Goal: Information Seeking & Learning: Learn about a topic

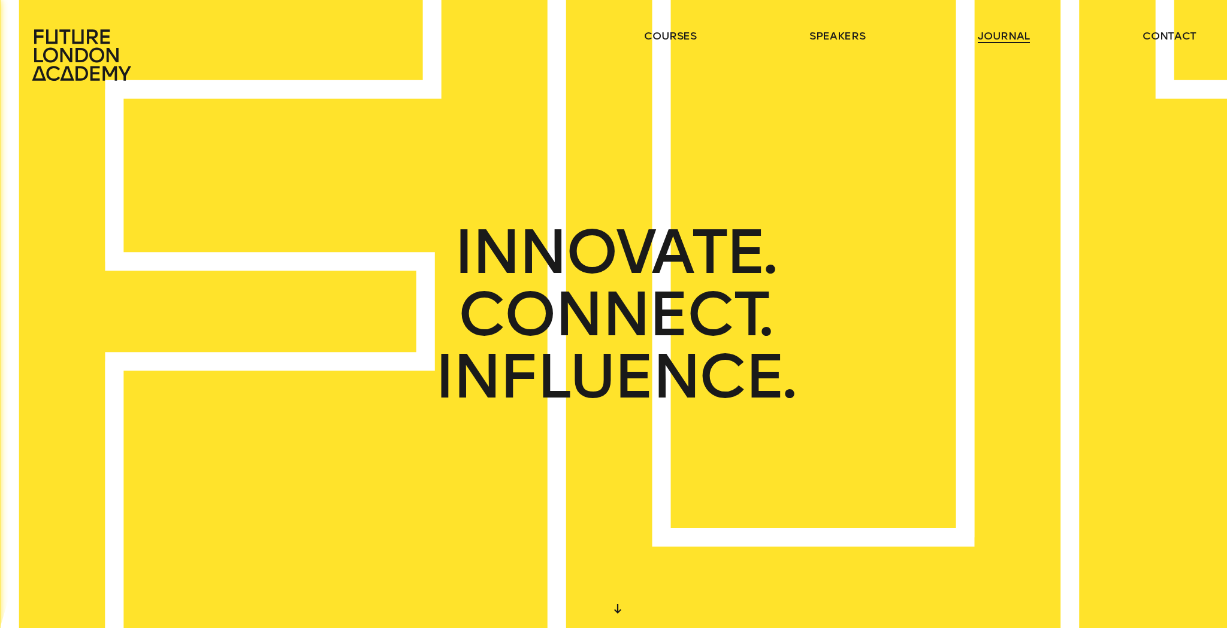
click at [1008, 34] on link "journal" at bounding box center [1004, 36] width 52 height 14
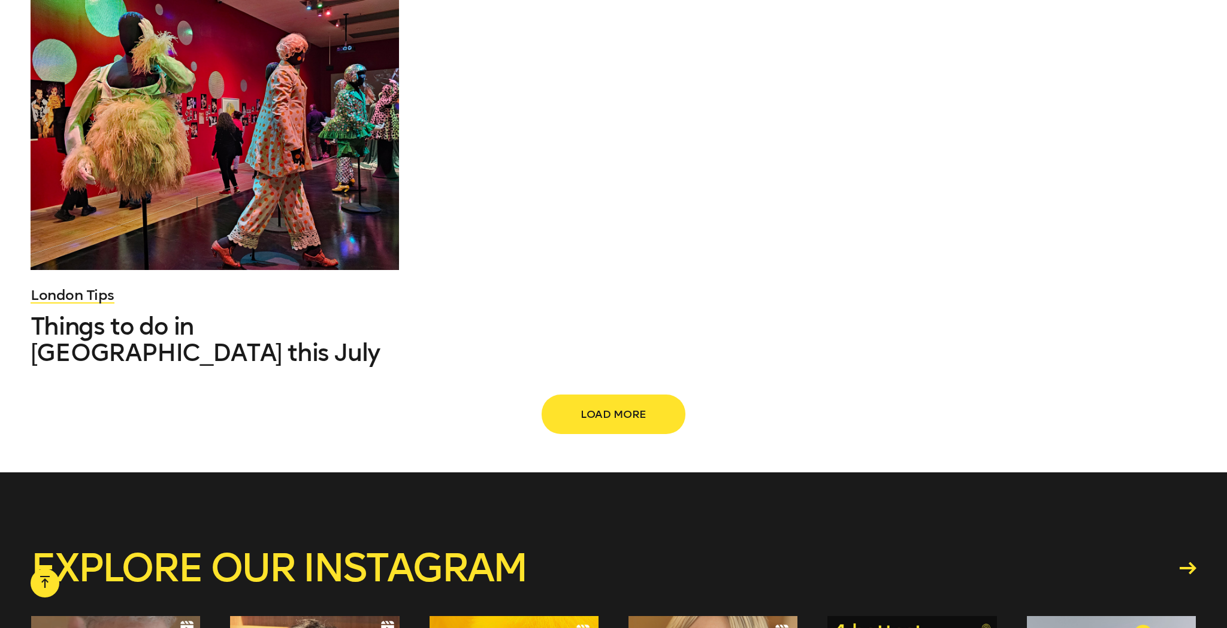
scroll to position [1980, 0]
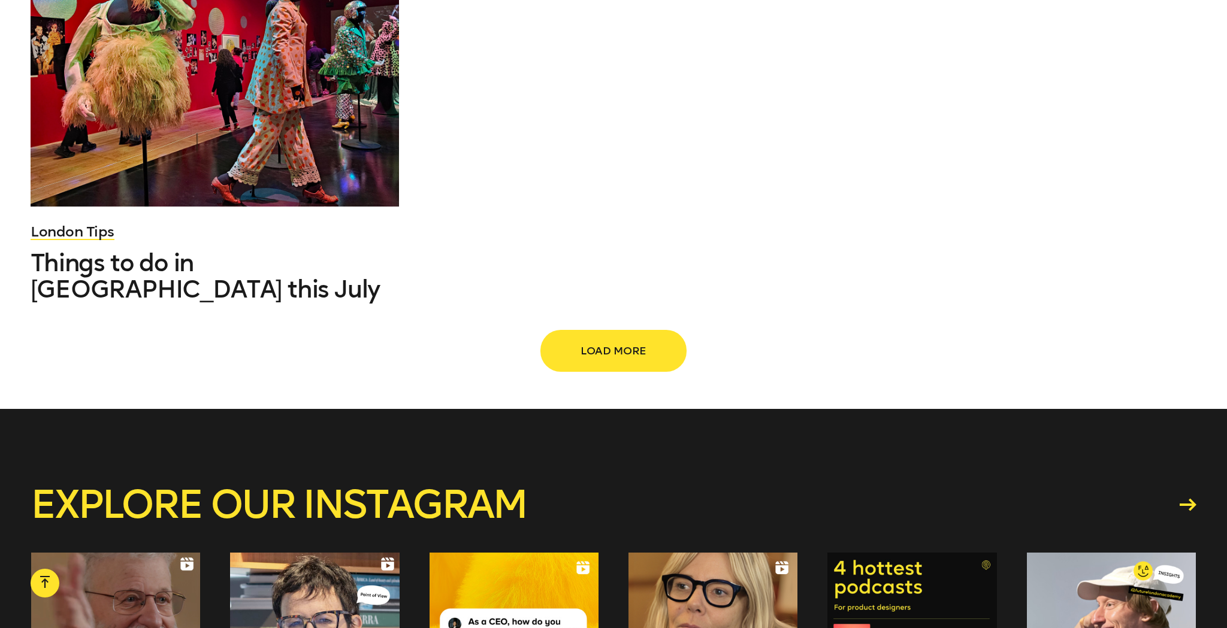
click at [630, 340] on span "Load more" at bounding box center [613, 351] width 105 height 23
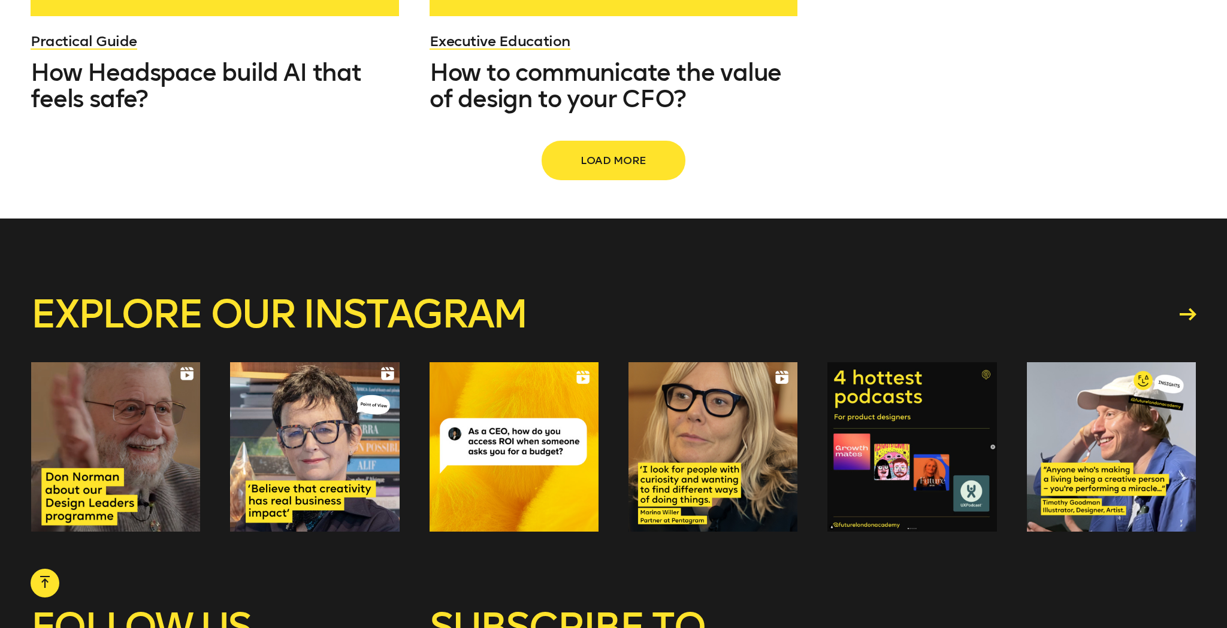
scroll to position [3403, 0]
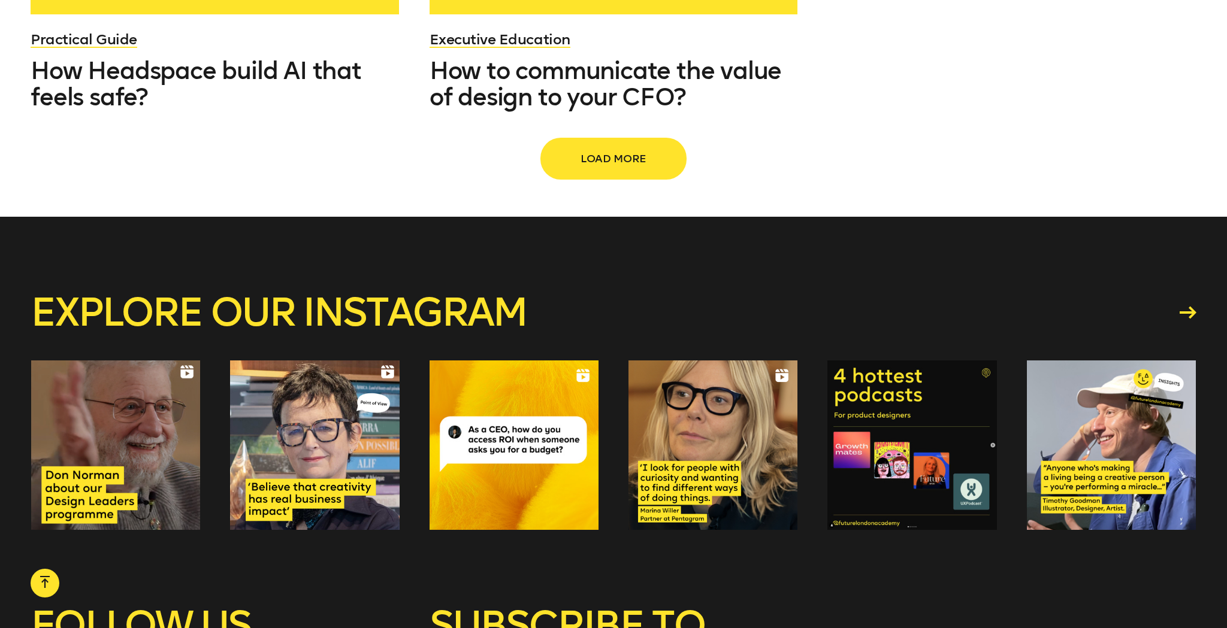
click at [626, 139] on button "Load more" at bounding box center [613, 159] width 144 height 40
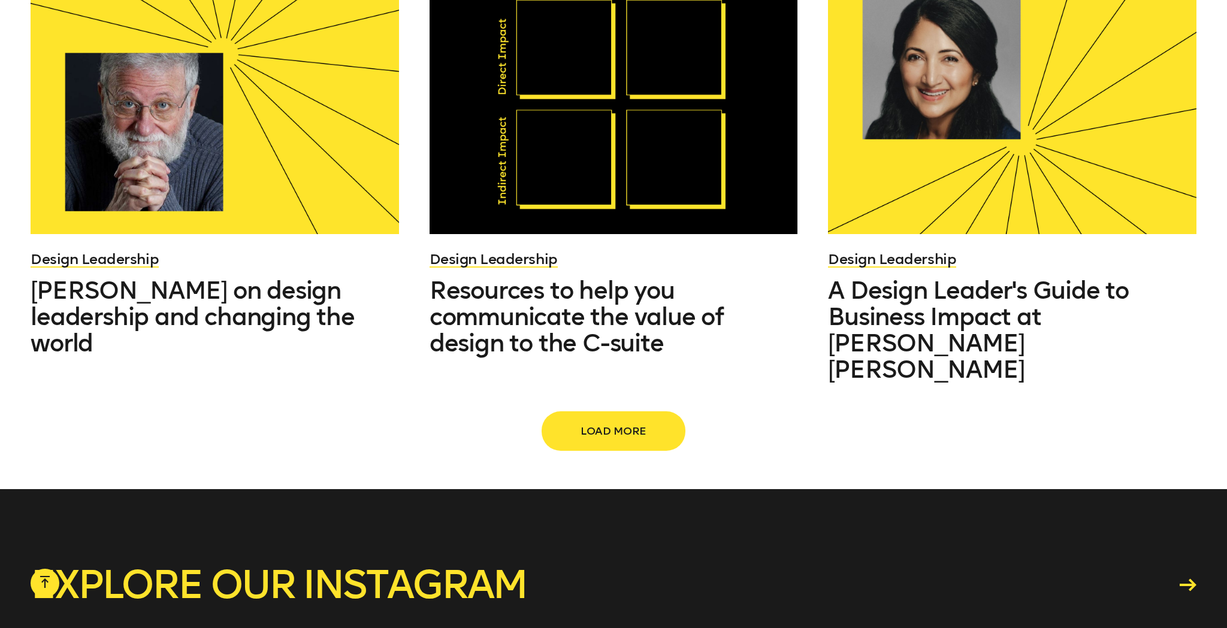
scroll to position [4501, 0]
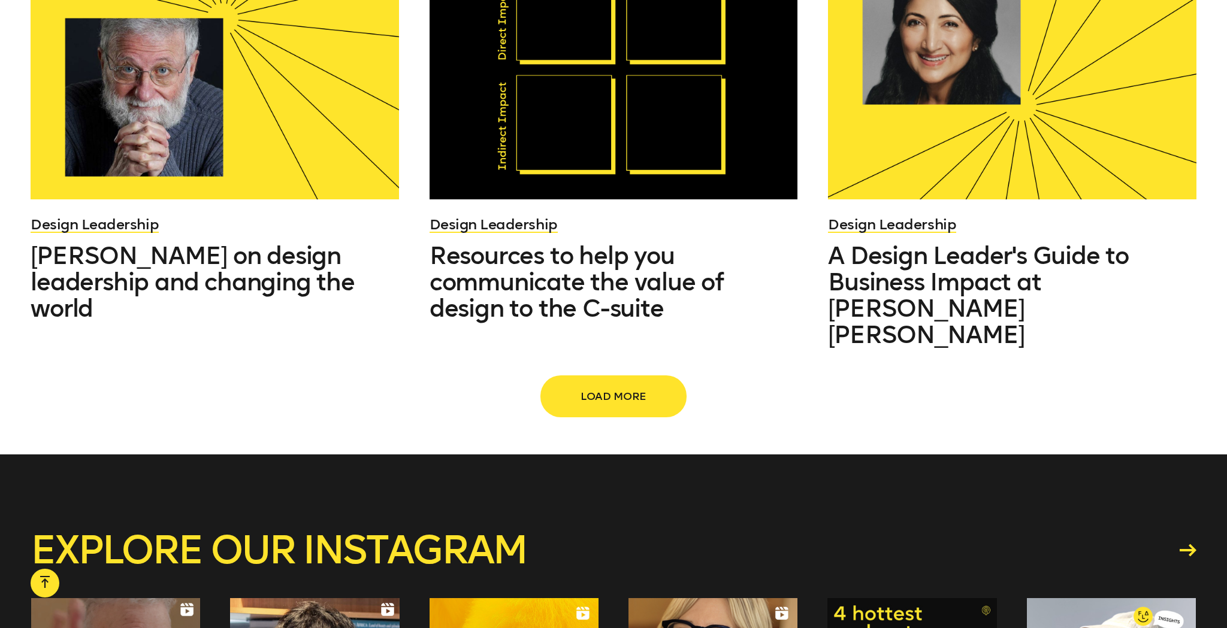
click at [616, 385] on span "Load more" at bounding box center [613, 396] width 105 height 23
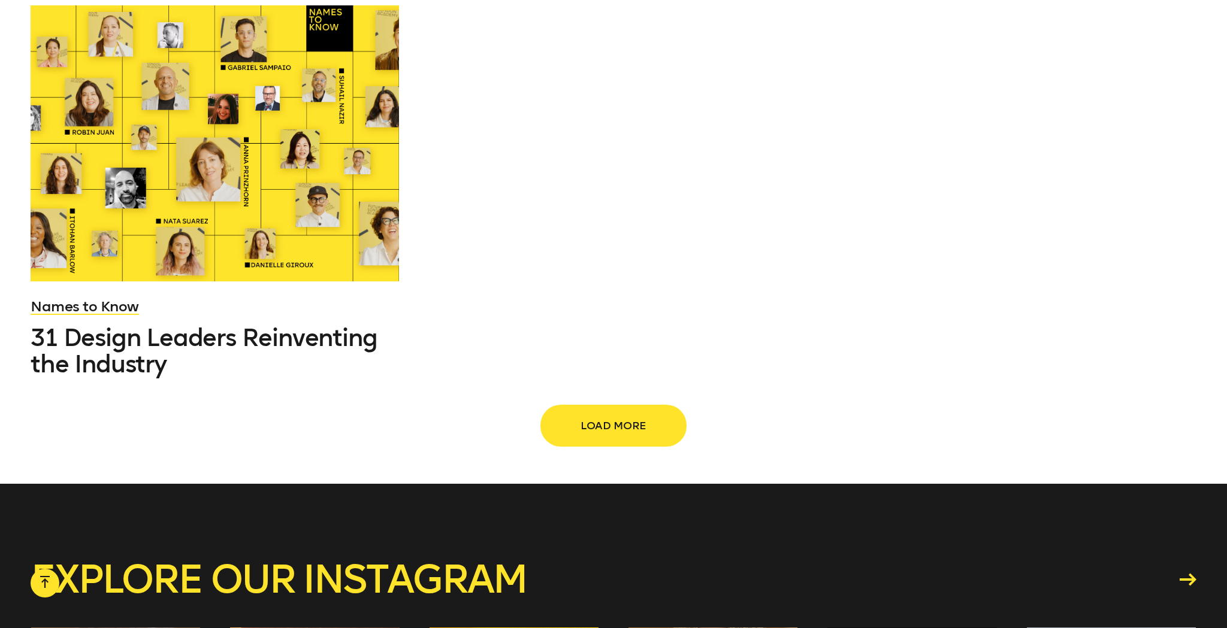
scroll to position [6179, 0]
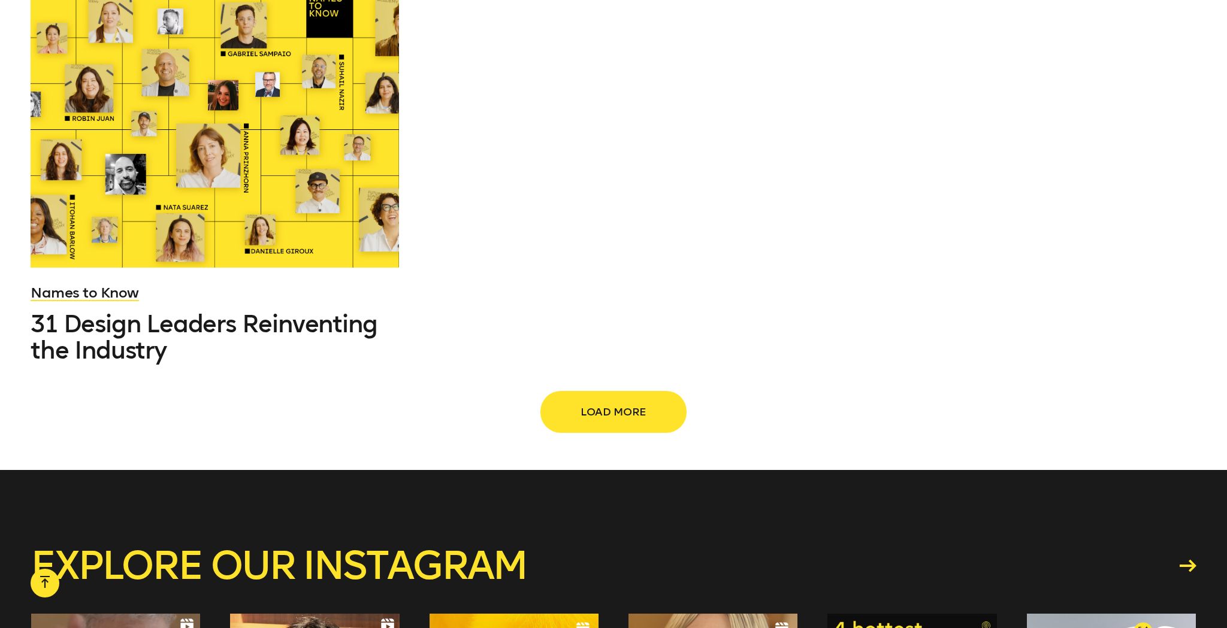
click at [621, 401] on span "Load more" at bounding box center [613, 412] width 105 height 23
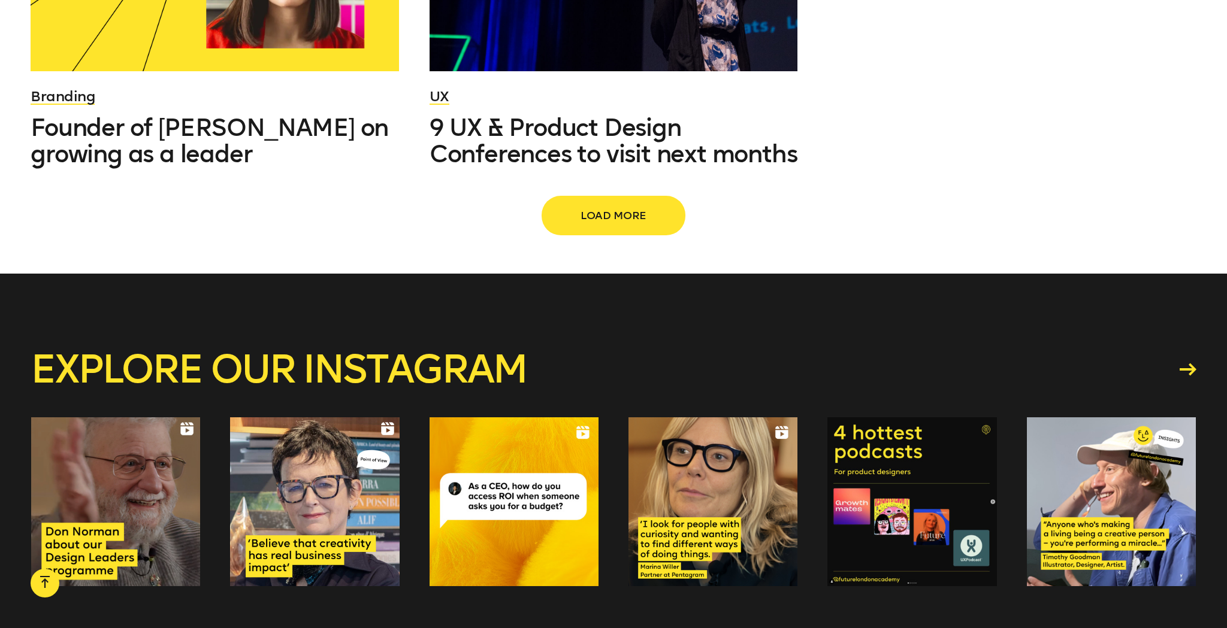
scroll to position [7627, 0]
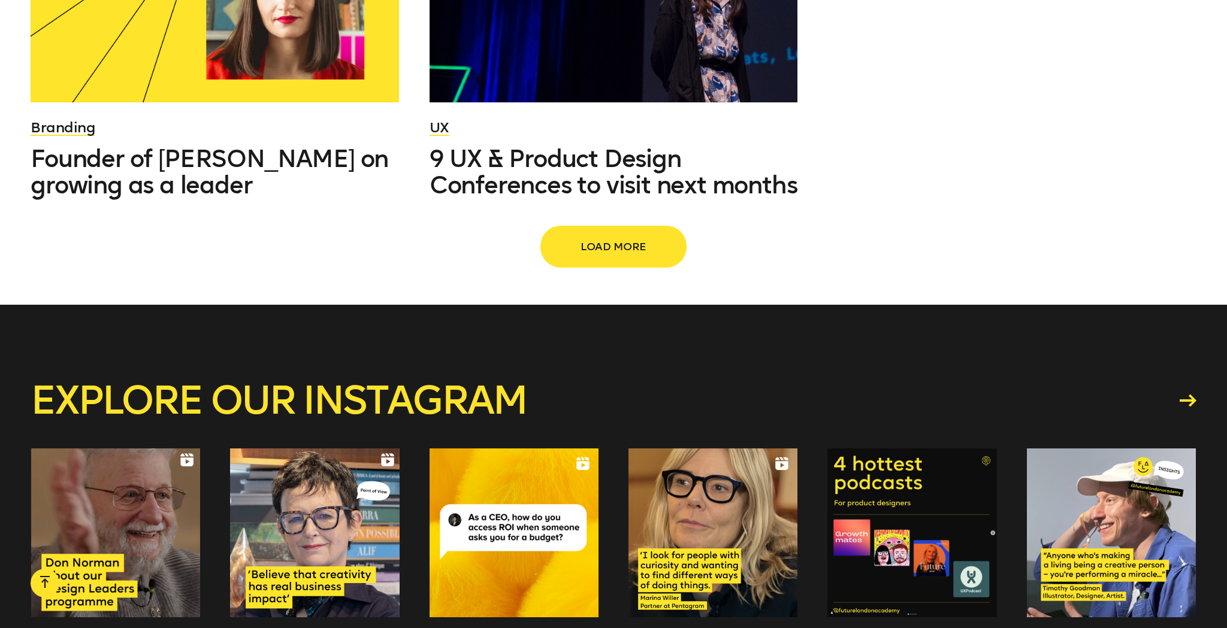
click at [633, 235] on span "Load more" at bounding box center [613, 246] width 105 height 23
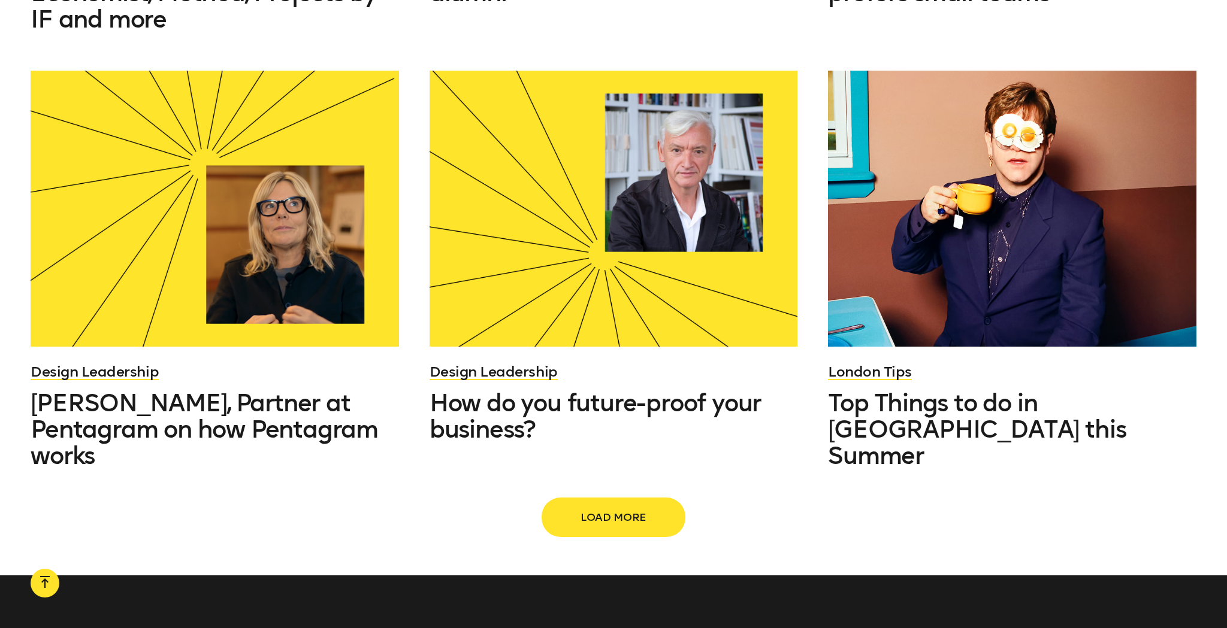
scroll to position [8647, 0]
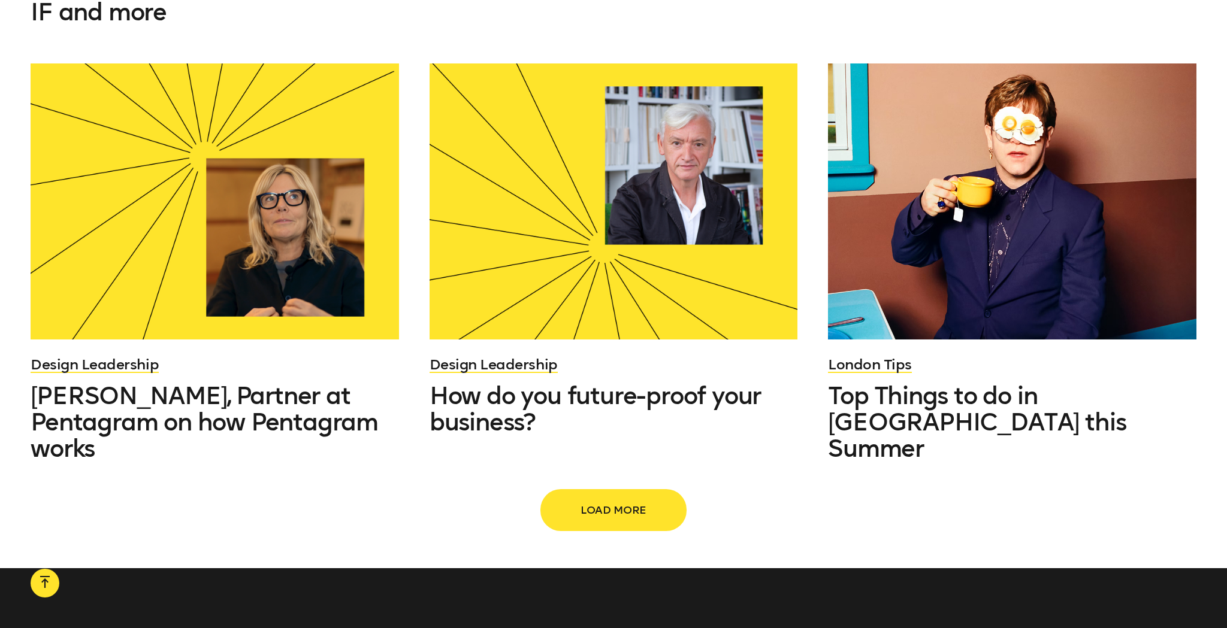
click at [616, 499] on span "Load more" at bounding box center [613, 510] width 105 height 23
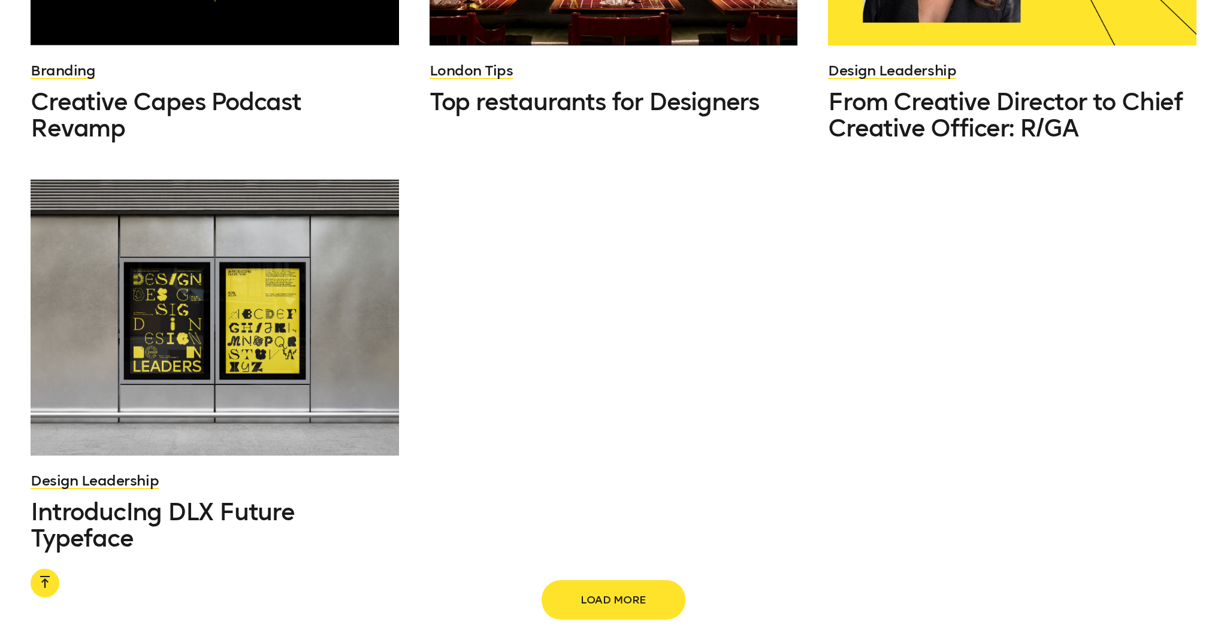
scroll to position [10233, 0]
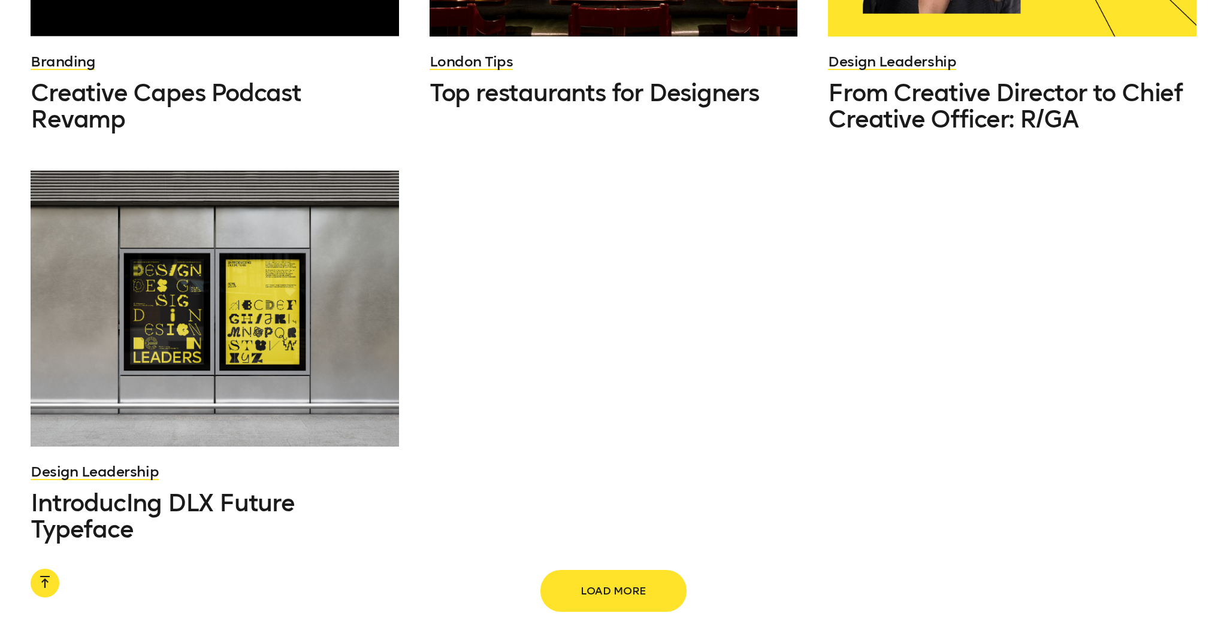
click at [621, 580] on span "Load more" at bounding box center [613, 591] width 105 height 23
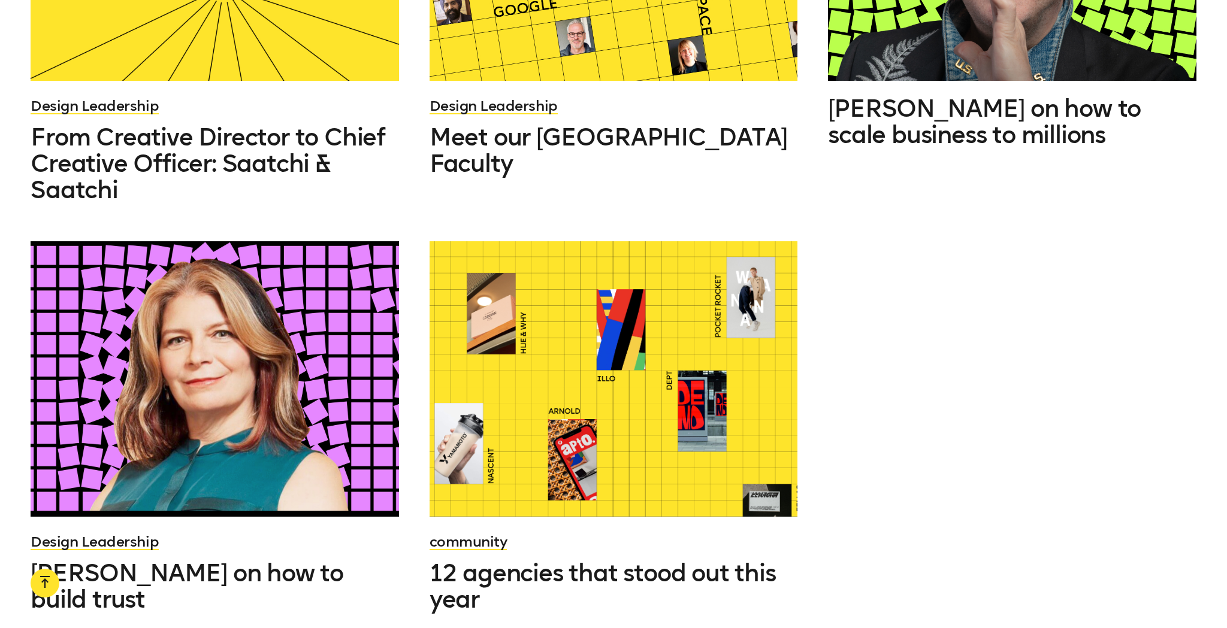
scroll to position [11446, 0]
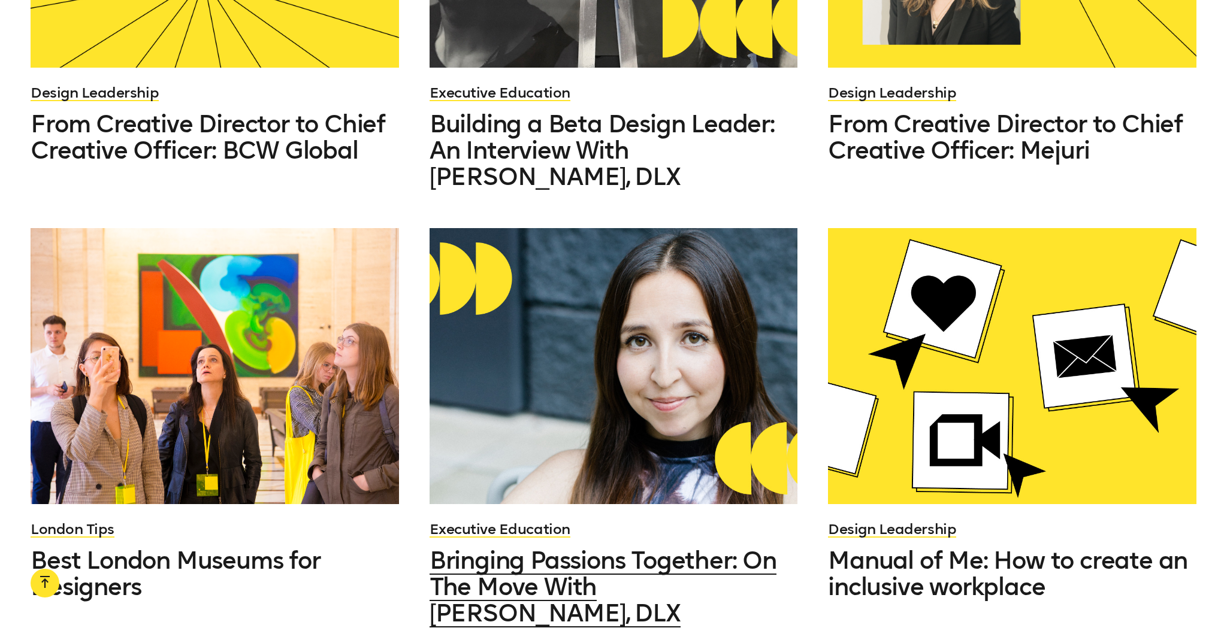
scroll to position [12742, 0]
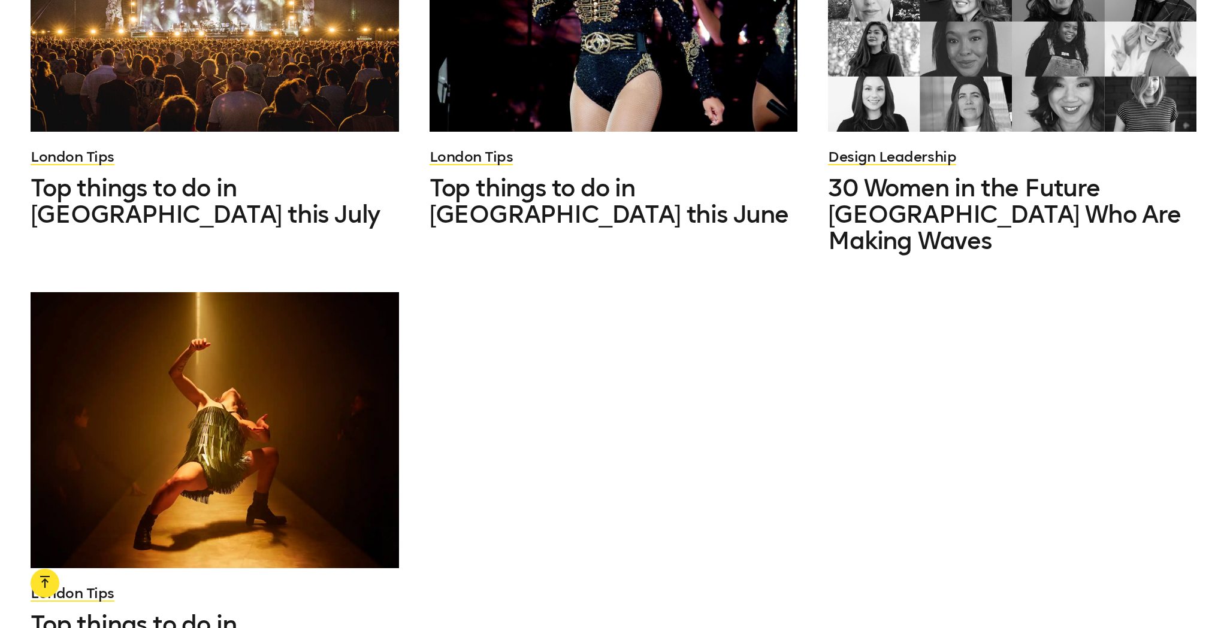
scroll to position [14400, 0]
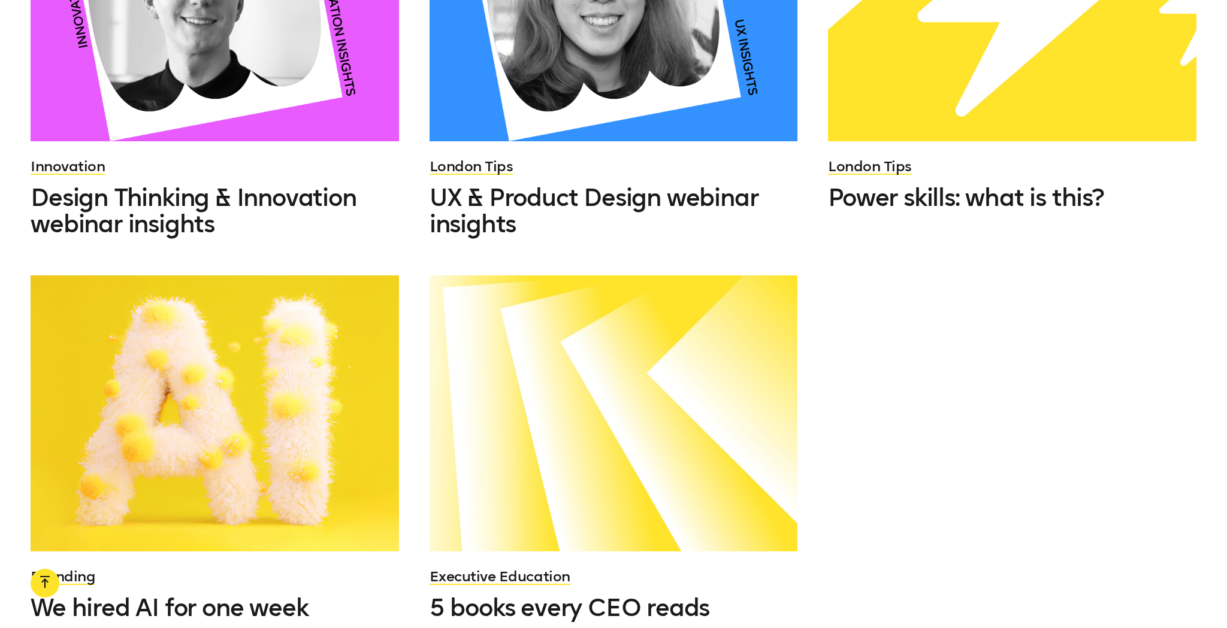
scroll to position [15699, 0]
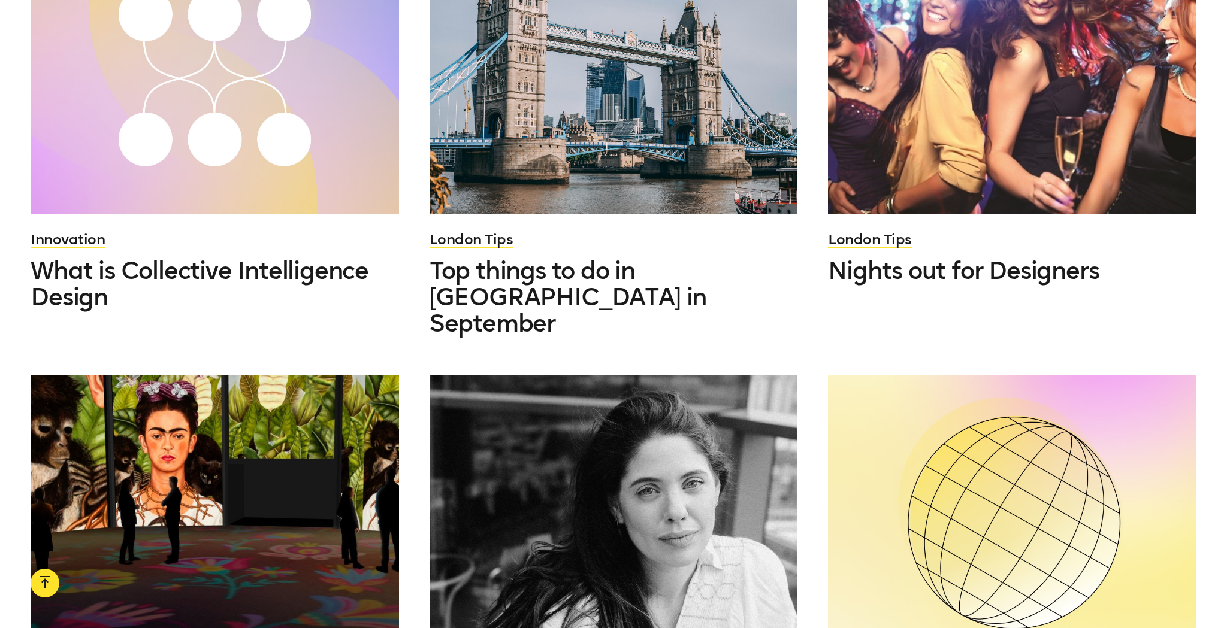
scroll to position [16869, 0]
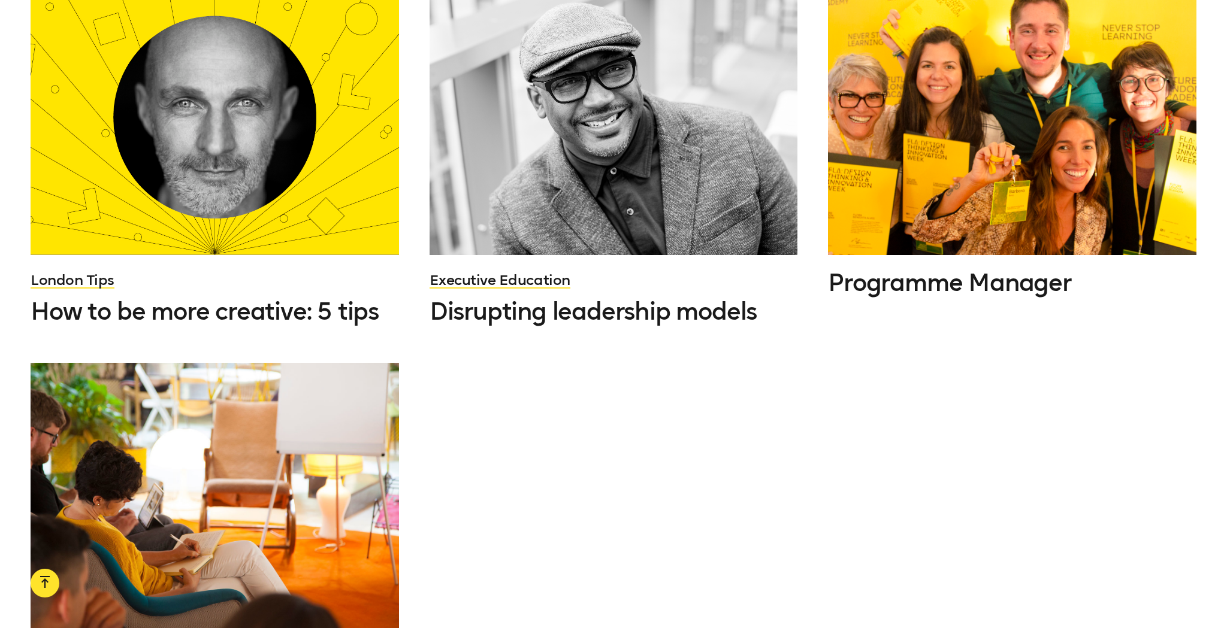
scroll to position [18463, 0]
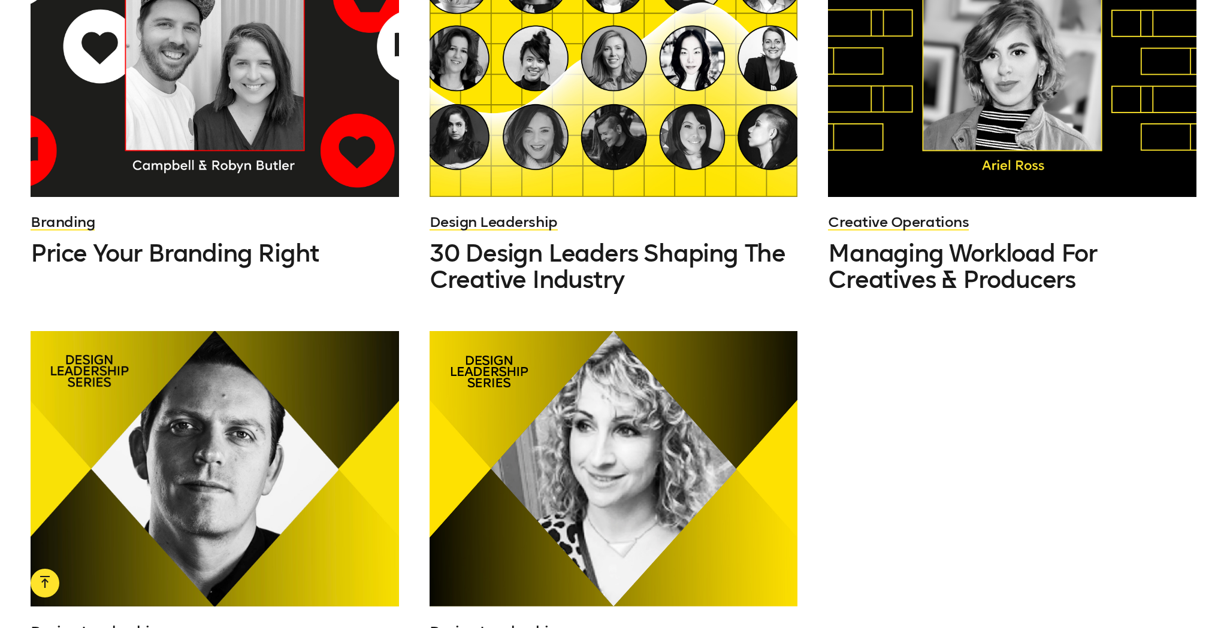
scroll to position [19694, 0]
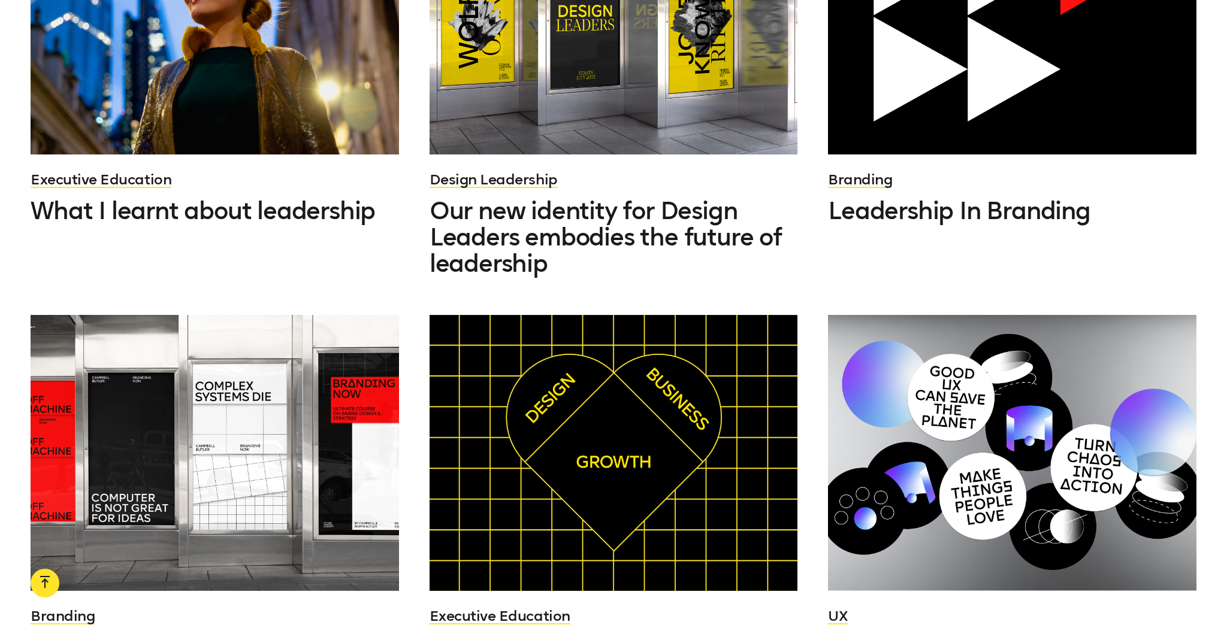
scroll to position [20928, 0]
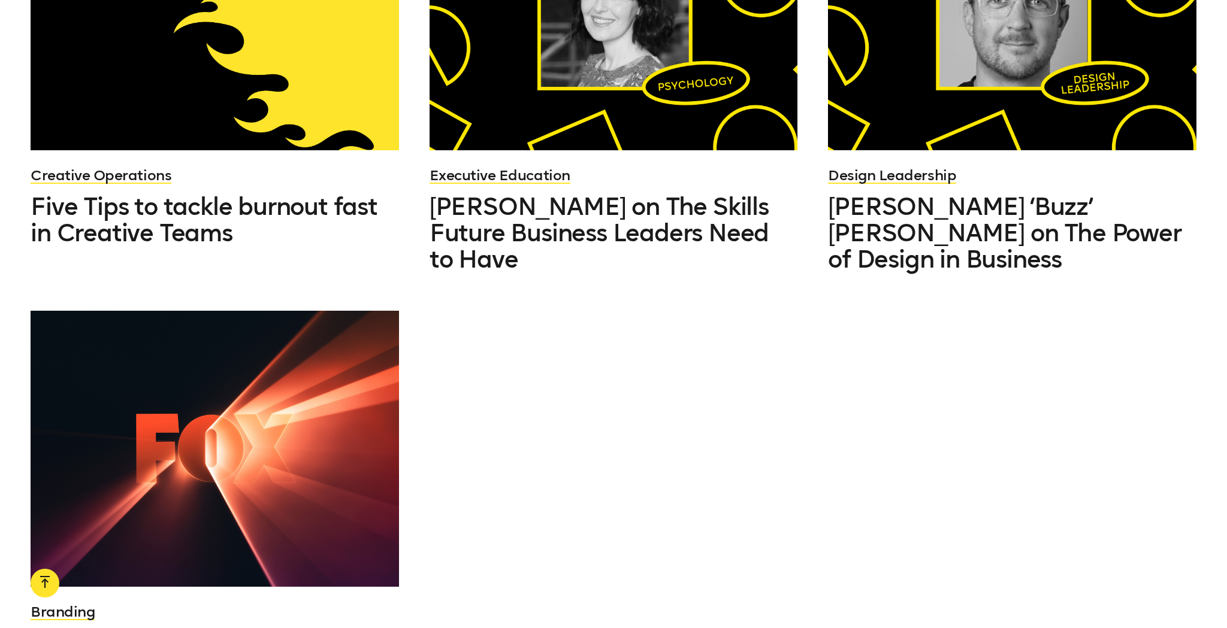
scroll to position [22724, 0]
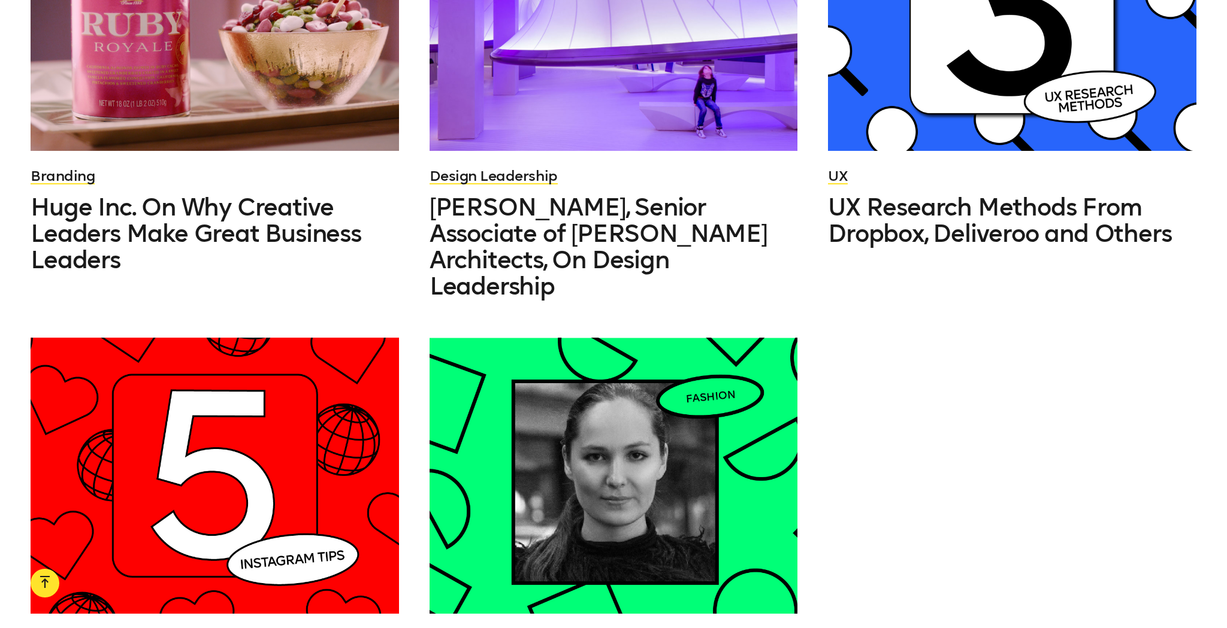
scroll to position [24080, 0]
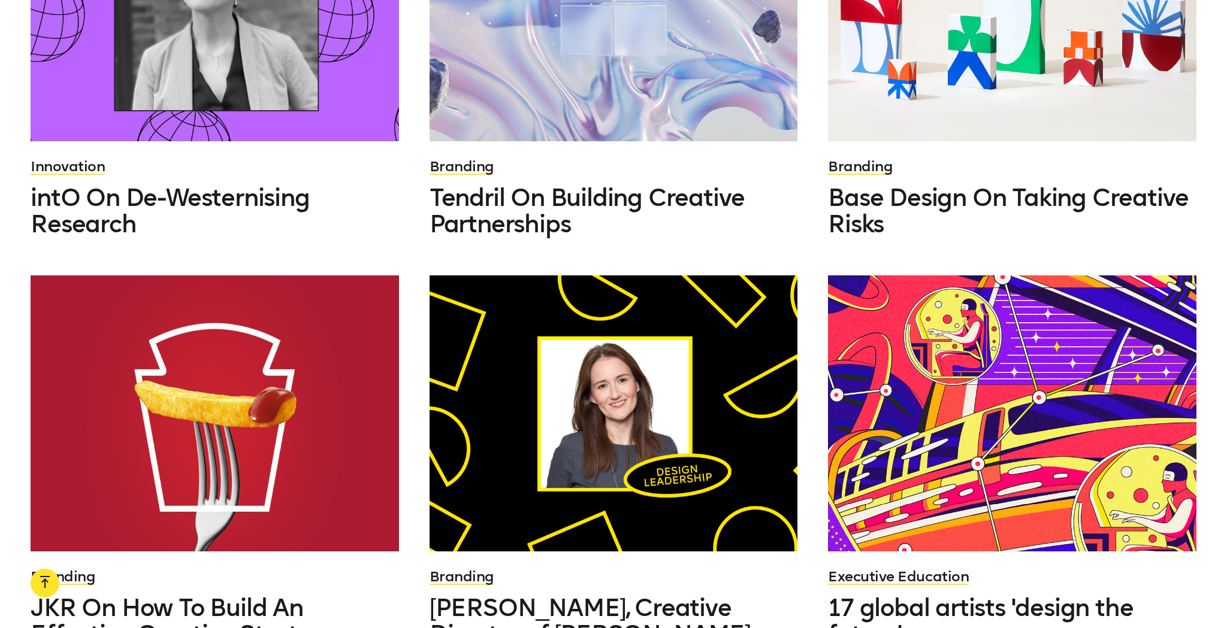
scroll to position [25317, 0]
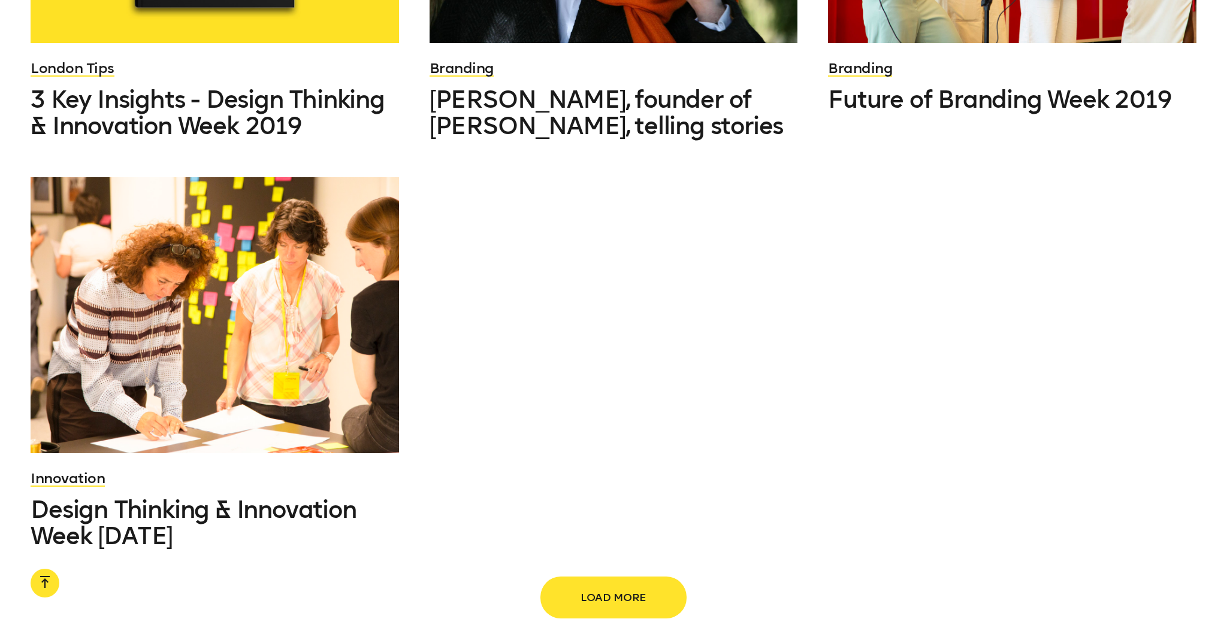
scroll to position [27101, 0]
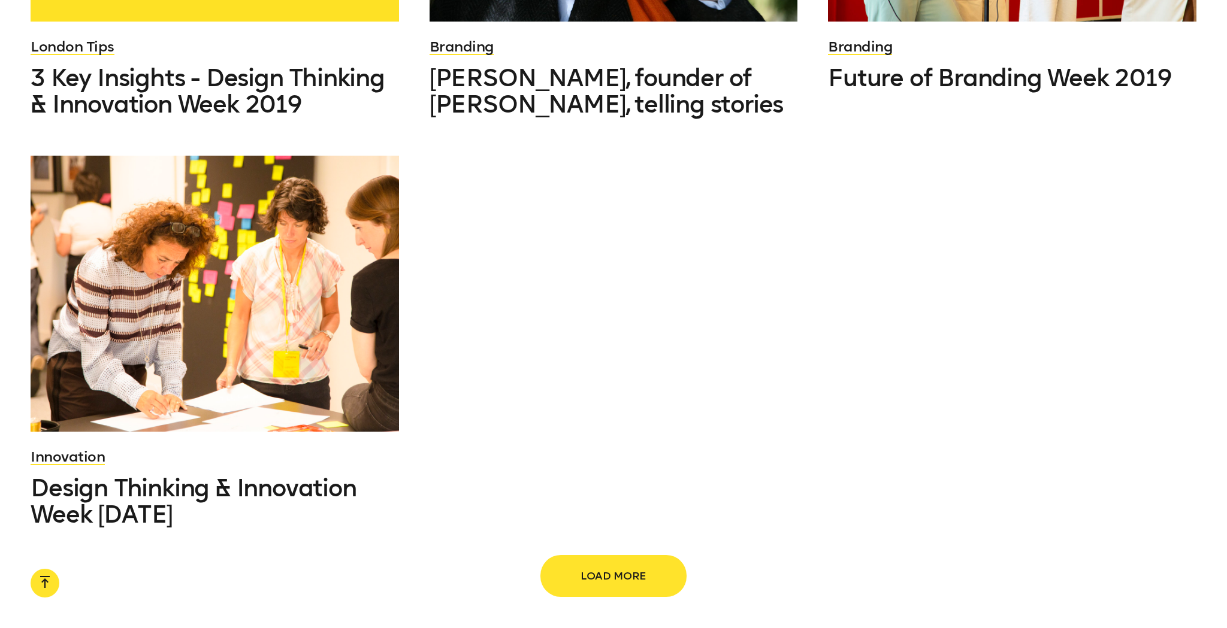
click at [616, 565] on span "Load more" at bounding box center [613, 576] width 105 height 23
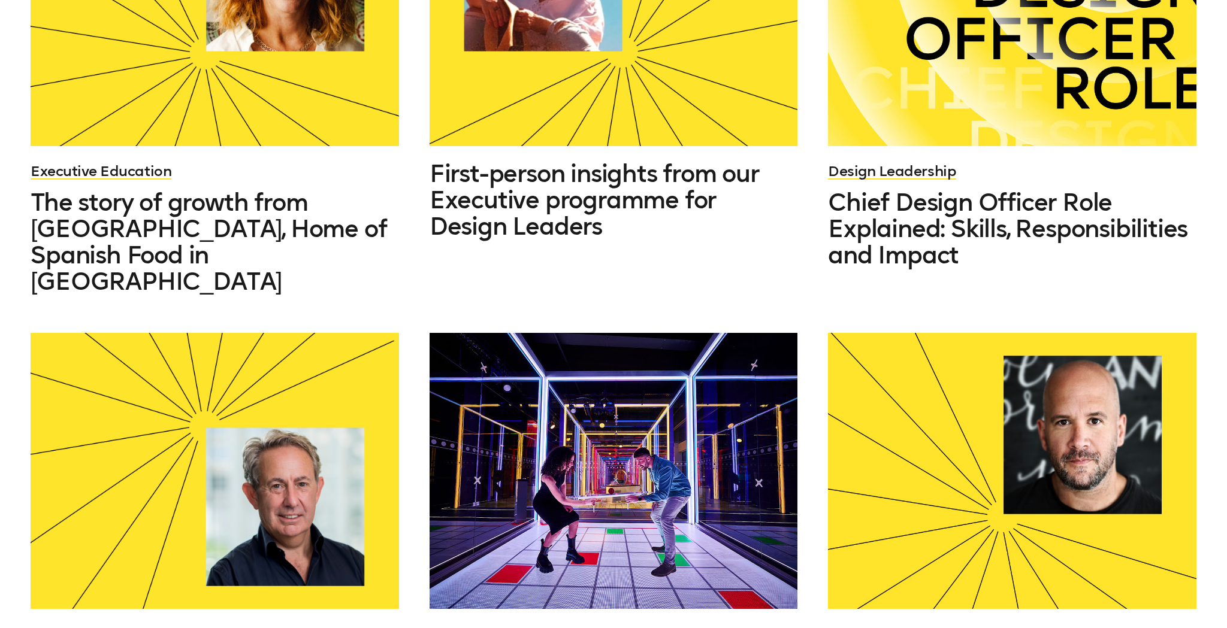
scroll to position [680, 0]
